Goal: Task Accomplishment & Management: Manage account settings

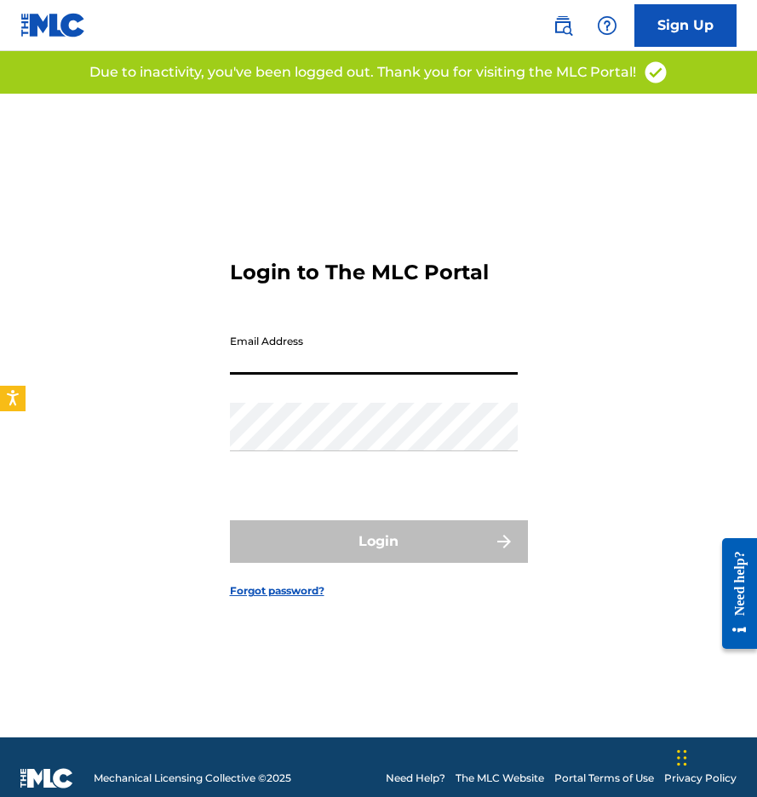
type input "[EMAIL_ADDRESS][DOMAIN_NAME]"
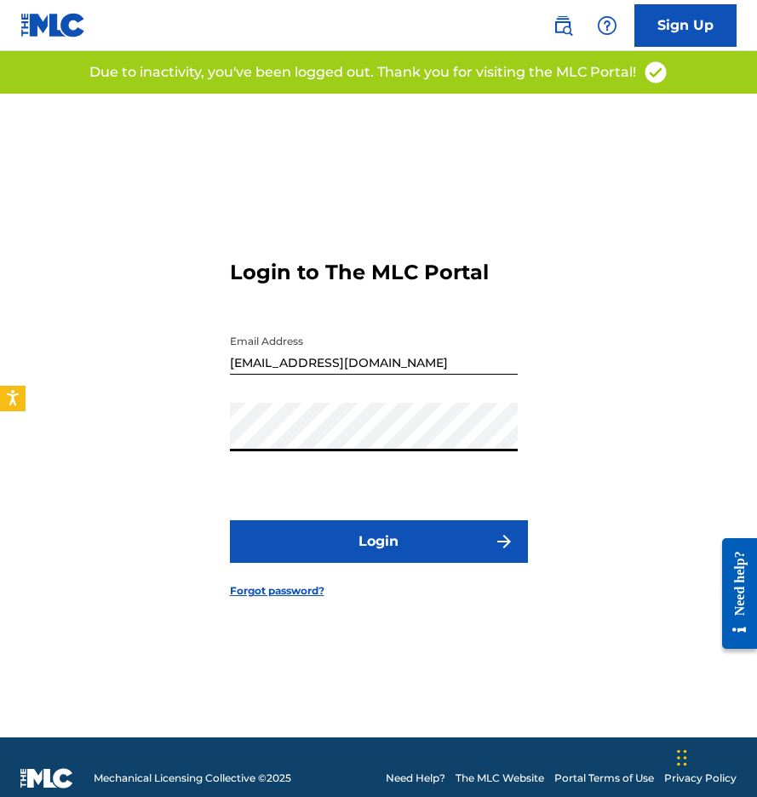
click at [403, 552] on button "Login" at bounding box center [379, 541] width 298 height 43
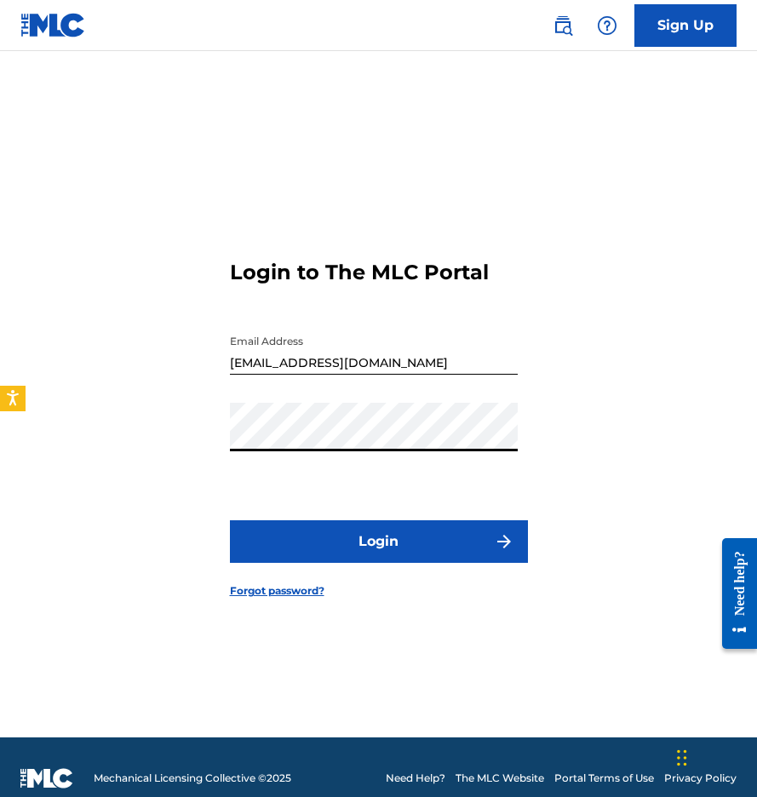
click at [378, 541] on button "Login" at bounding box center [379, 541] width 298 height 43
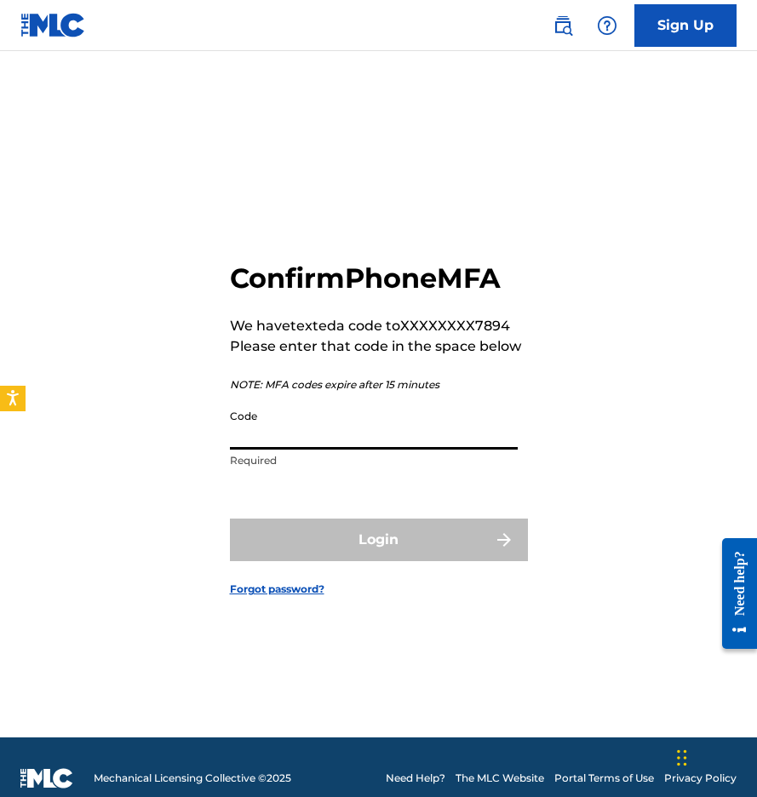
click at [449, 426] on input "Code" at bounding box center [374, 425] width 288 height 49
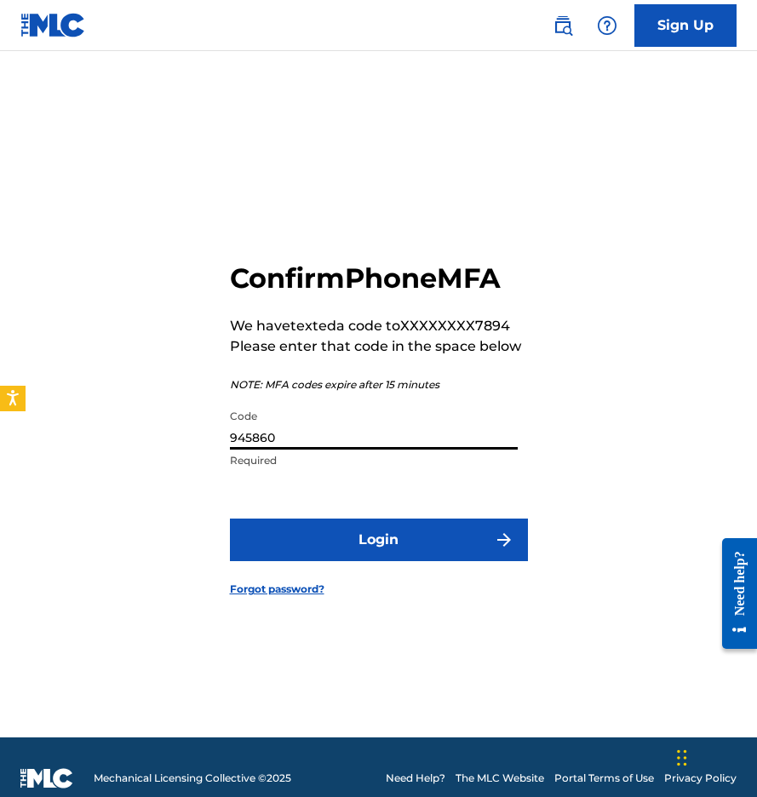
type input "945860"
click at [378, 539] on button "Login" at bounding box center [379, 540] width 298 height 43
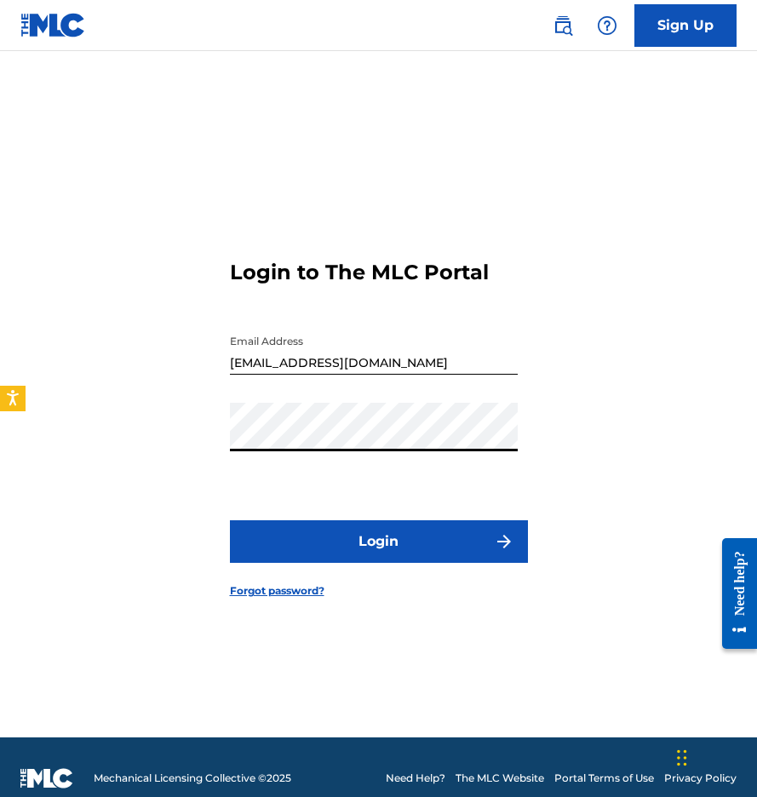
click at [378, 541] on button "Login" at bounding box center [379, 541] width 298 height 43
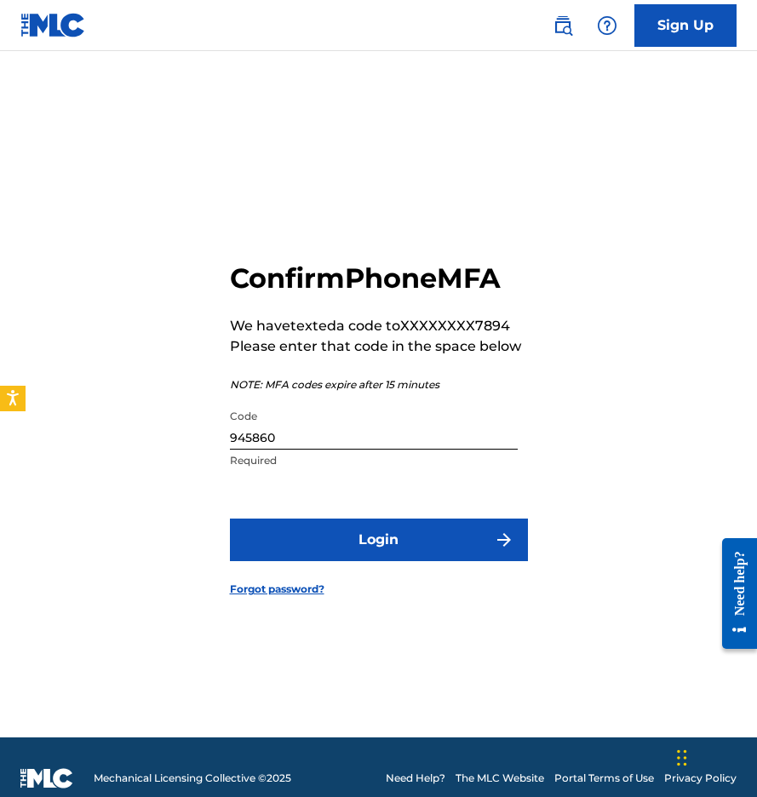
click at [336, 433] on input "945860" at bounding box center [374, 425] width 288 height 49
type input "945680"
click at [378, 539] on button "Login" at bounding box center [379, 540] width 298 height 43
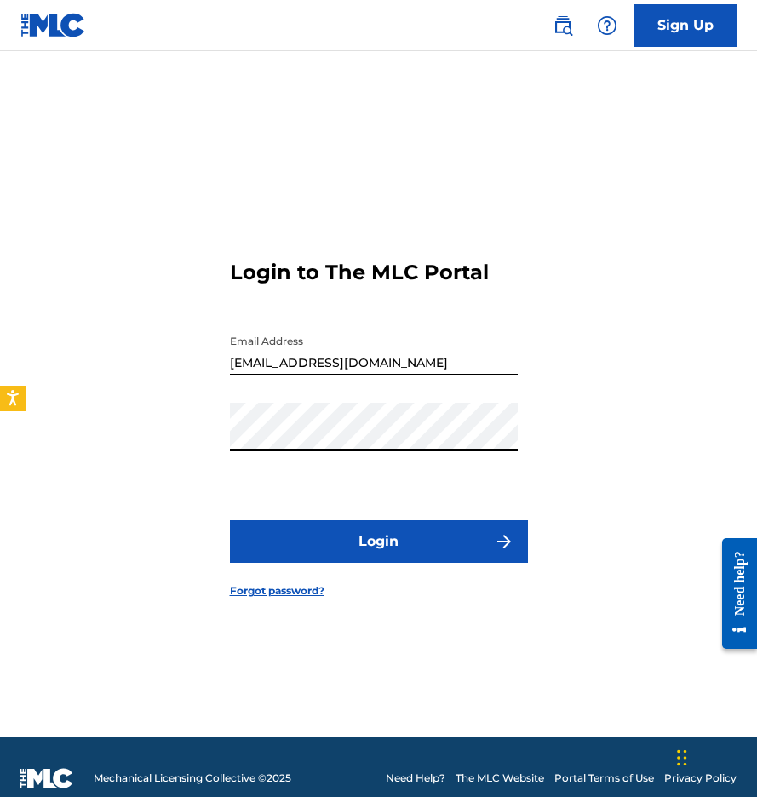
click at [378, 541] on button "Login" at bounding box center [379, 541] width 298 height 43
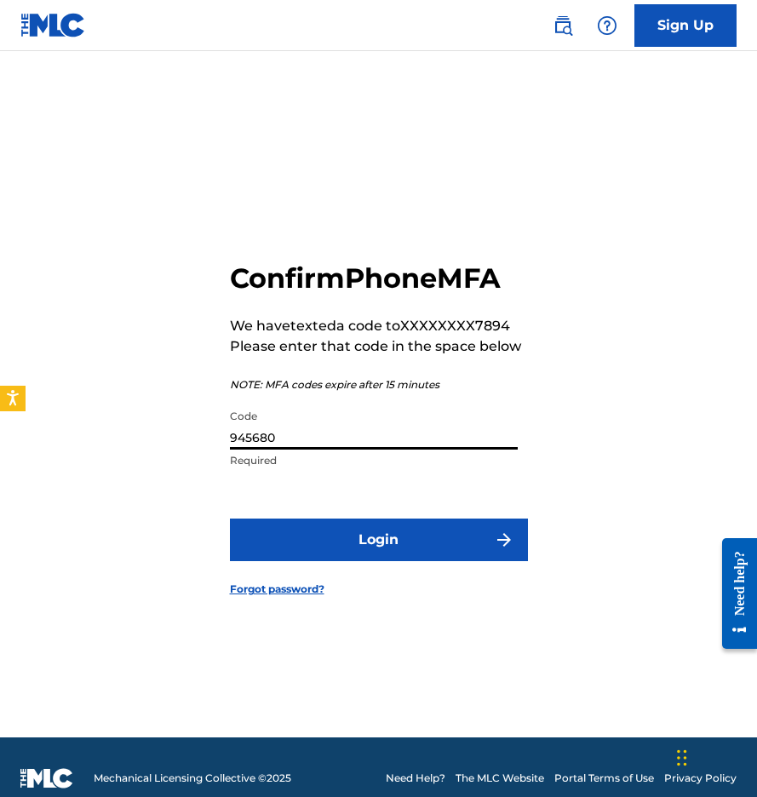
click at [300, 440] on input "945680" at bounding box center [374, 425] width 288 height 49
click at [378, 539] on button "Login" at bounding box center [379, 540] width 298 height 43
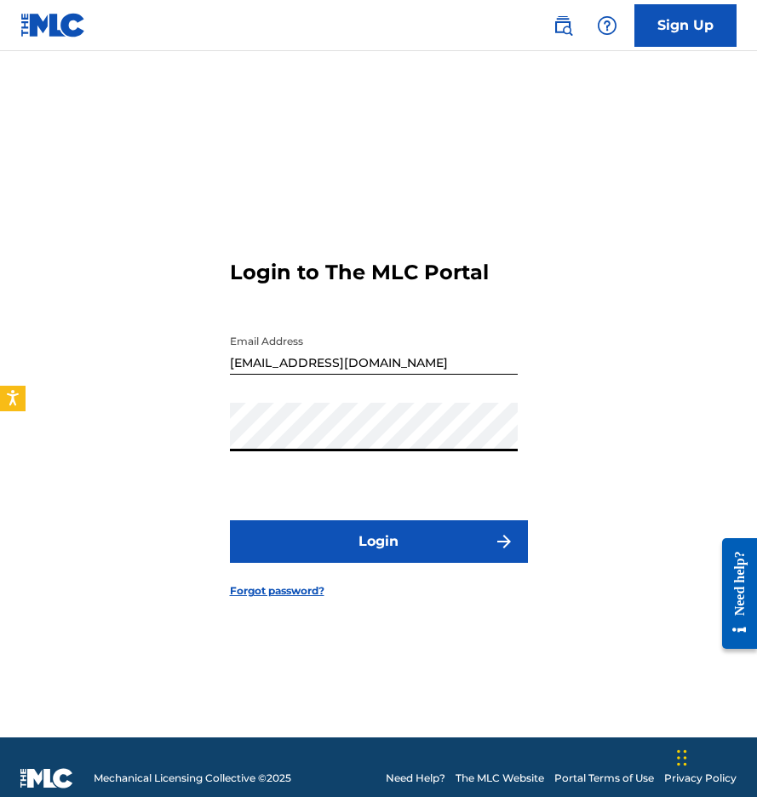
click at [378, 541] on button "Login" at bounding box center [379, 541] width 298 height 43
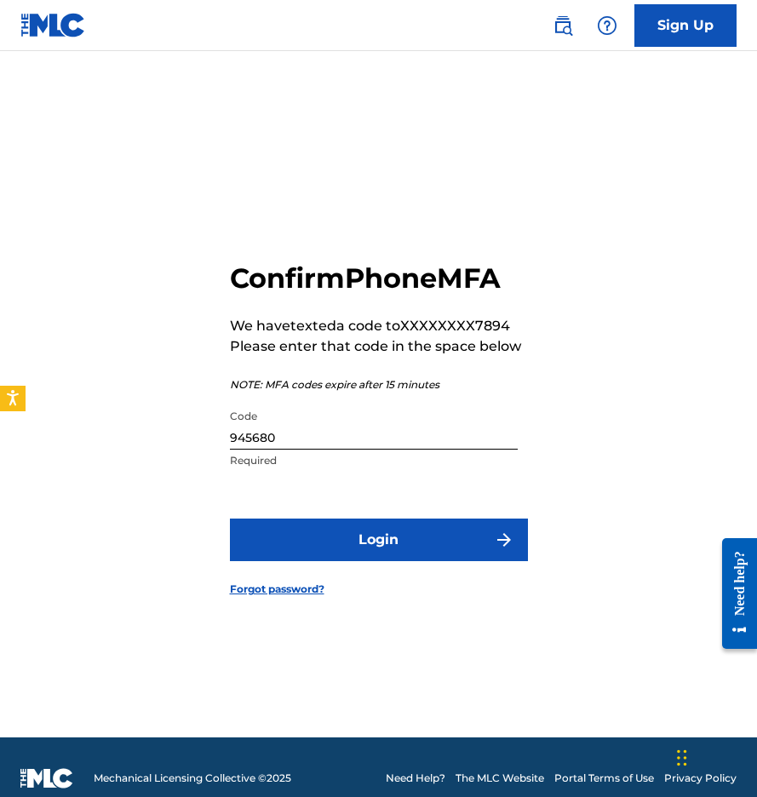
click at [315, 427] on input "945680" at bounding box center [374, 425] width 288 height 49
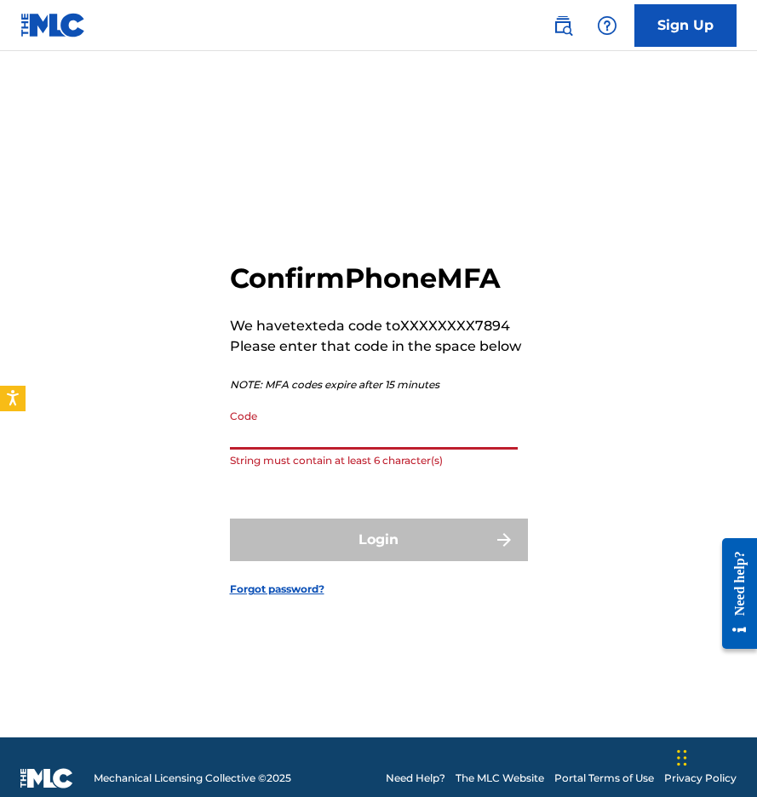
click at [285, 438] on input "Code" at bounding box center [374, 425] width 288 height 49
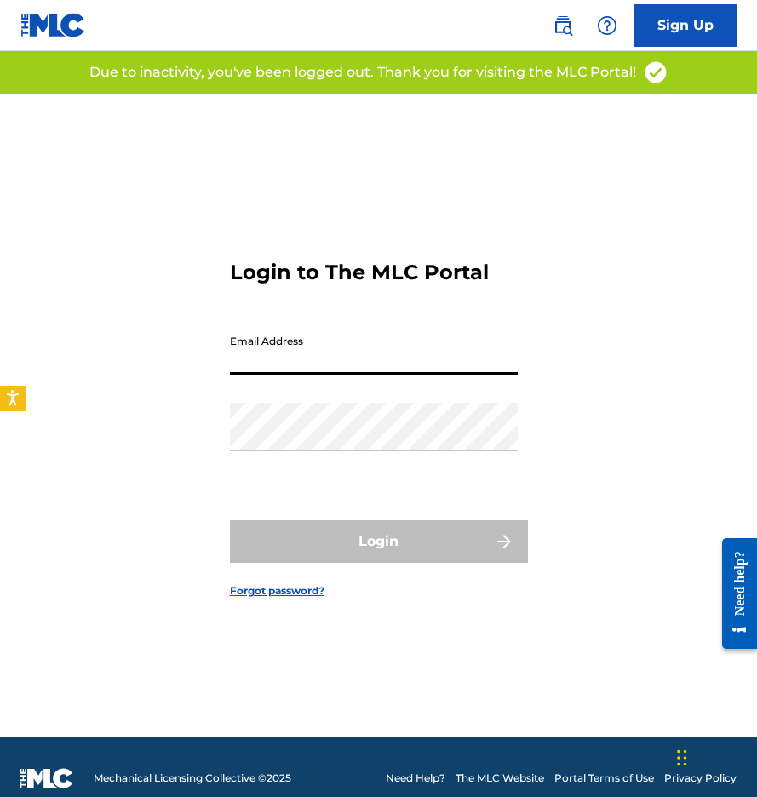
type input "[EMAIL_ADDRESS][DOMAIN_NAME]"
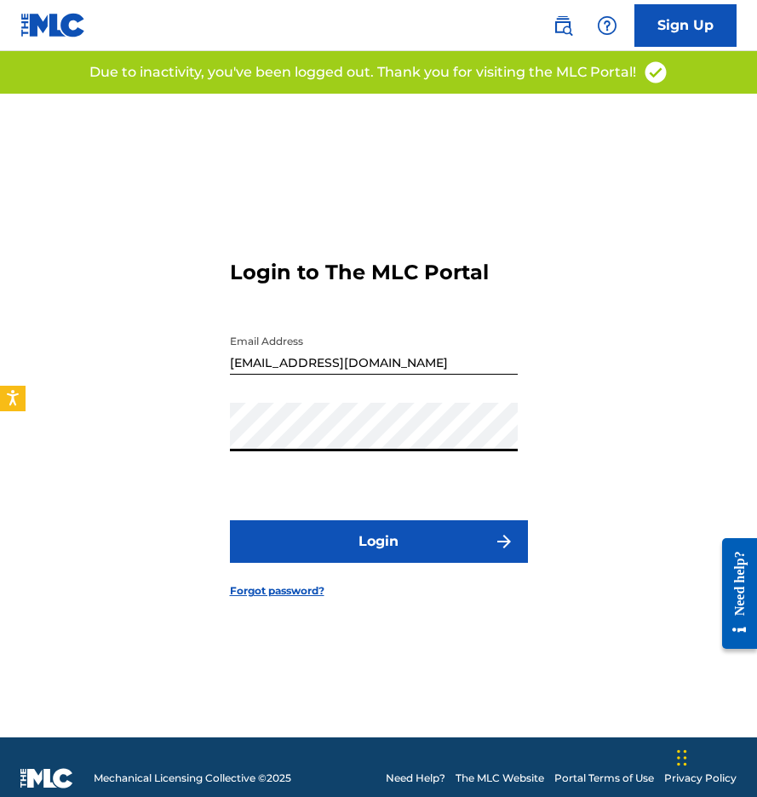
click at [367, 547] on button "Login" at bounding box center [379, 541] width 298 height 43
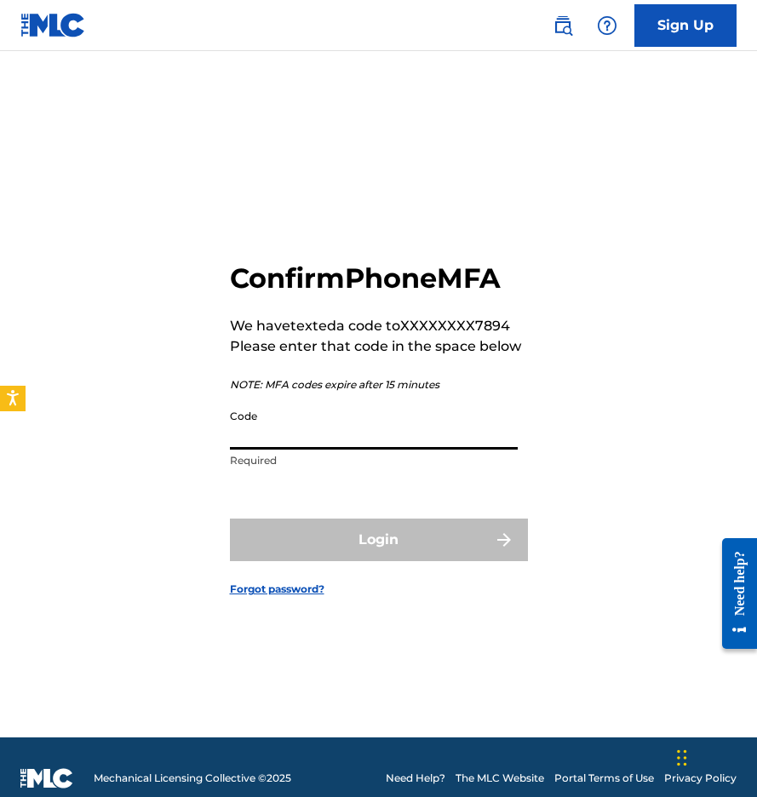
click at [313, 434] on input "Code" at bounding box center [374, 425] width 288 height 49
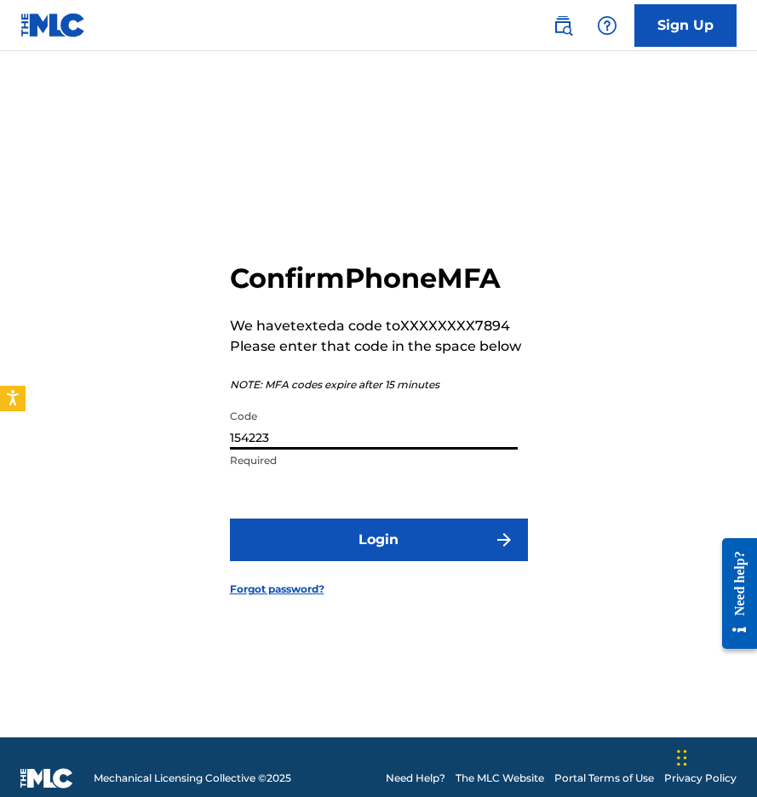
type input "154223"
click at [378, 539] on button "Login" at bounding box center [379, 540] width 298 height 43
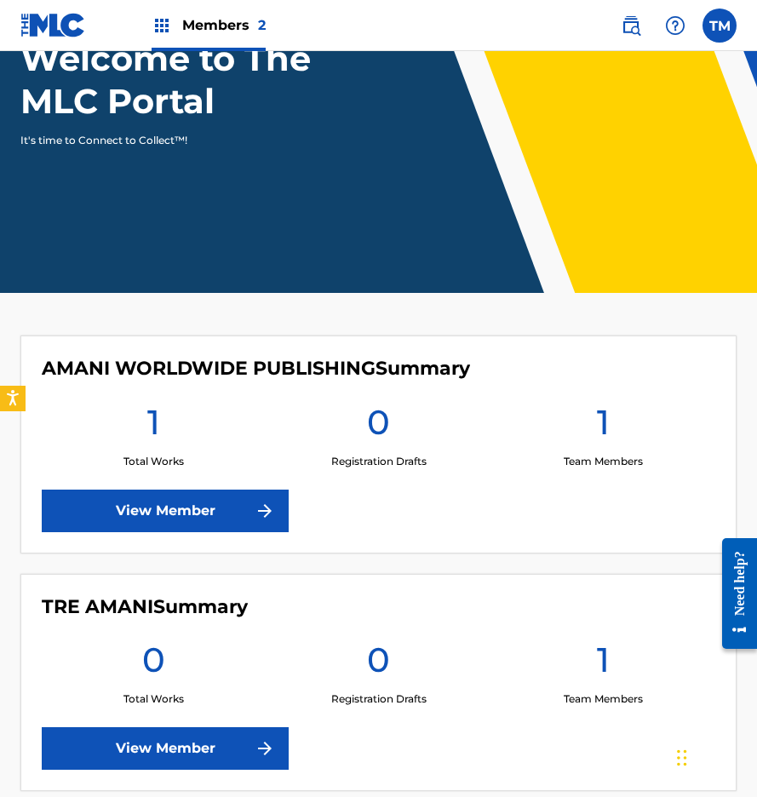
scroll to position [181, 0]
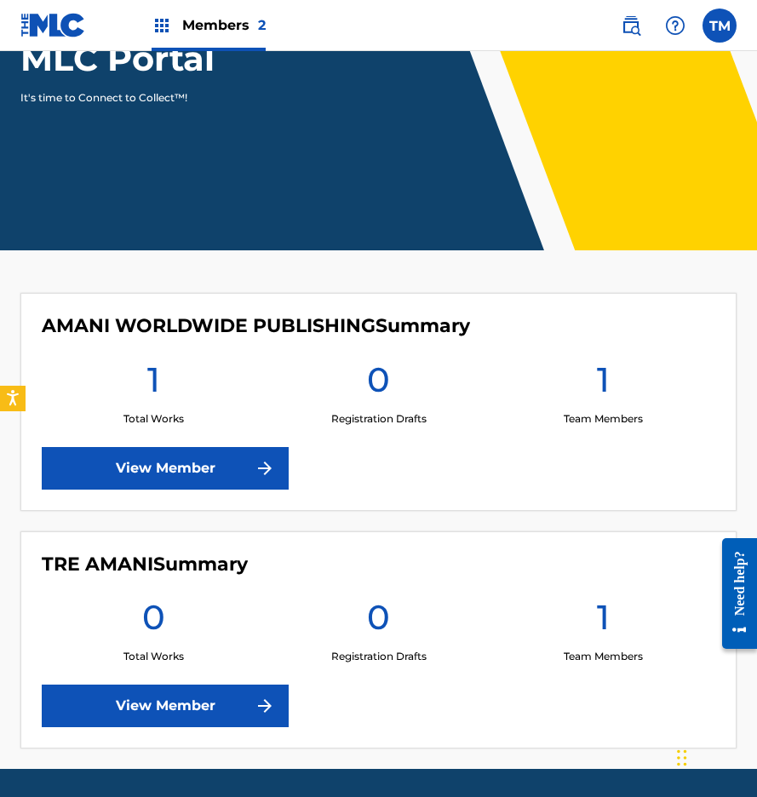
click at [158, 483] on link "View Member" at bounding box center [165, 468] width 247 height 43
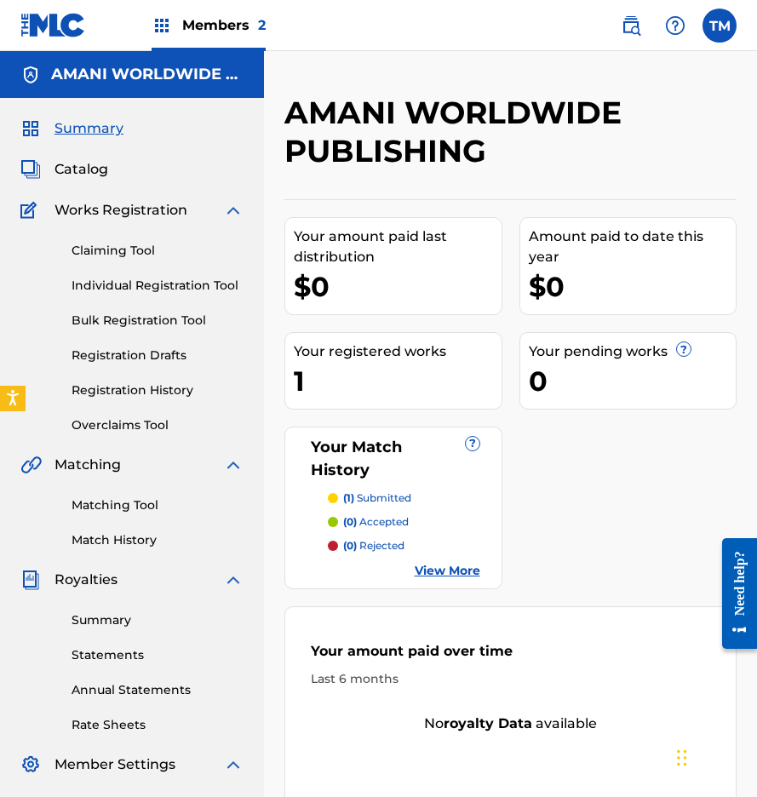
click at [92, 253] on link "Claiming Tool" at bounding box center [158, 251] width 172 height 18
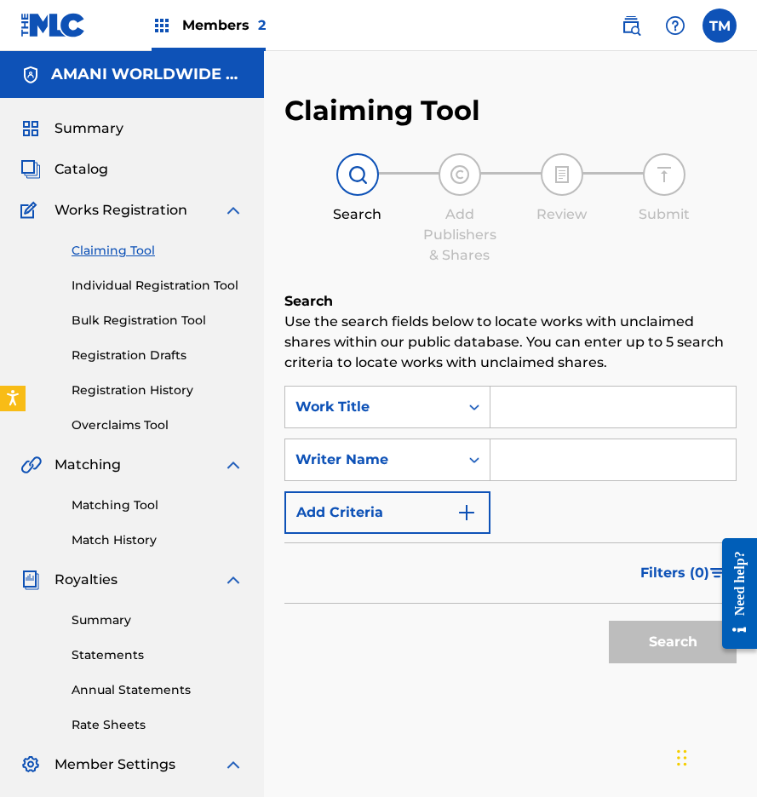
click at [142, 294] on link "Individual Registration Tool" at bounding box center [158, 286] width 172 height 18
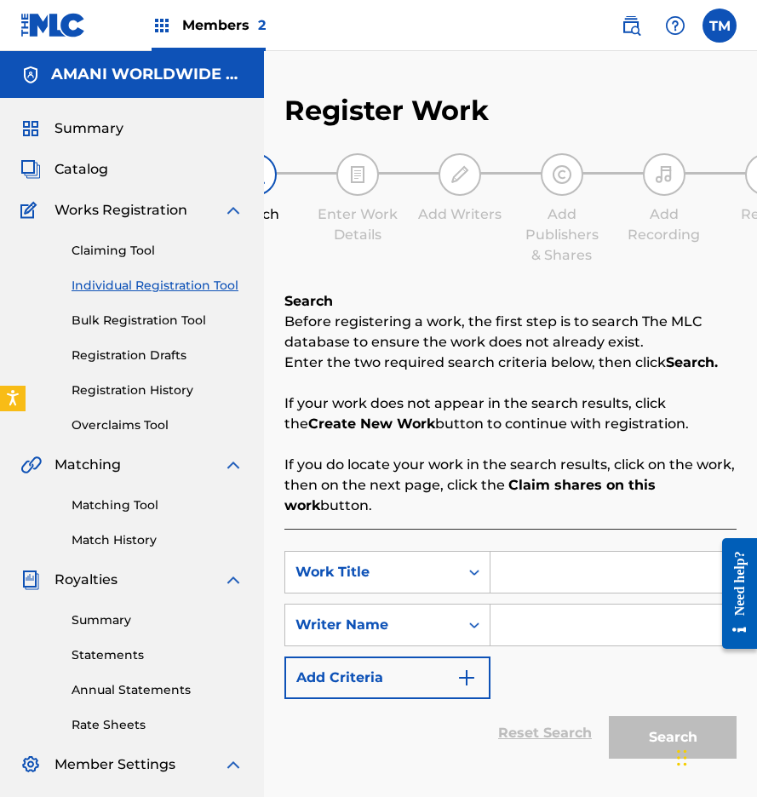
click at [131, 506] on link "Matching Tool" at bounding box center [158, 506] width 172 height 18
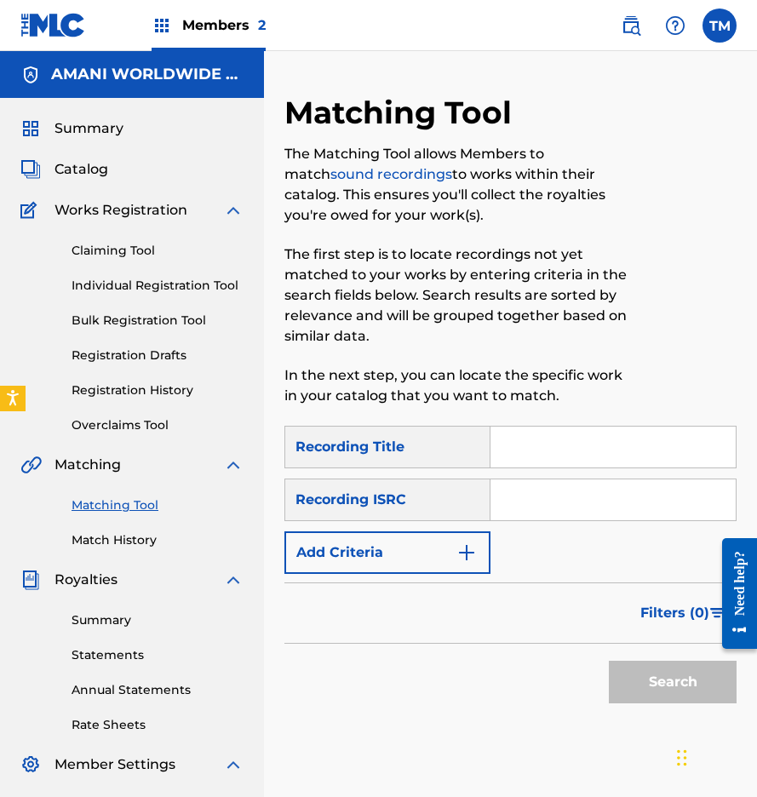
click at [126, 622] on link "Summary" at bounding box center [158, 621] width 172 height 18
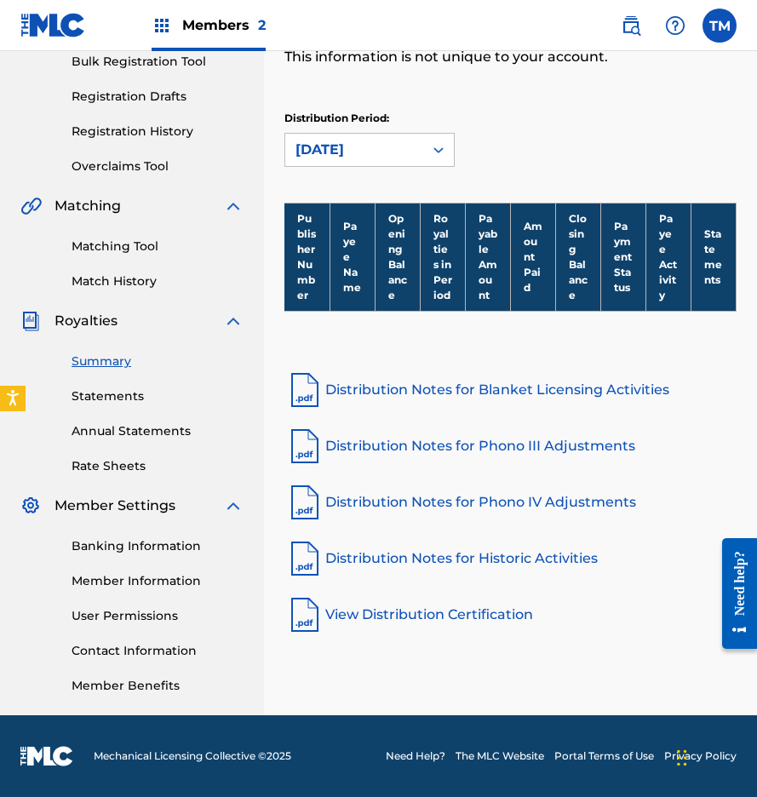
scroll to position [259, 0]
click at [345, 394] on link "Distribution Notes for Blanket Licensing Activities" at bounding box center [510, 390] width 452 height 41
click at [442, 442] on link "Distribution Notes for Phono III Adjustments" at bounding box center [510, 446] width 452 height 41
